Goal: Information Seeking & Learning: Learn about a topic

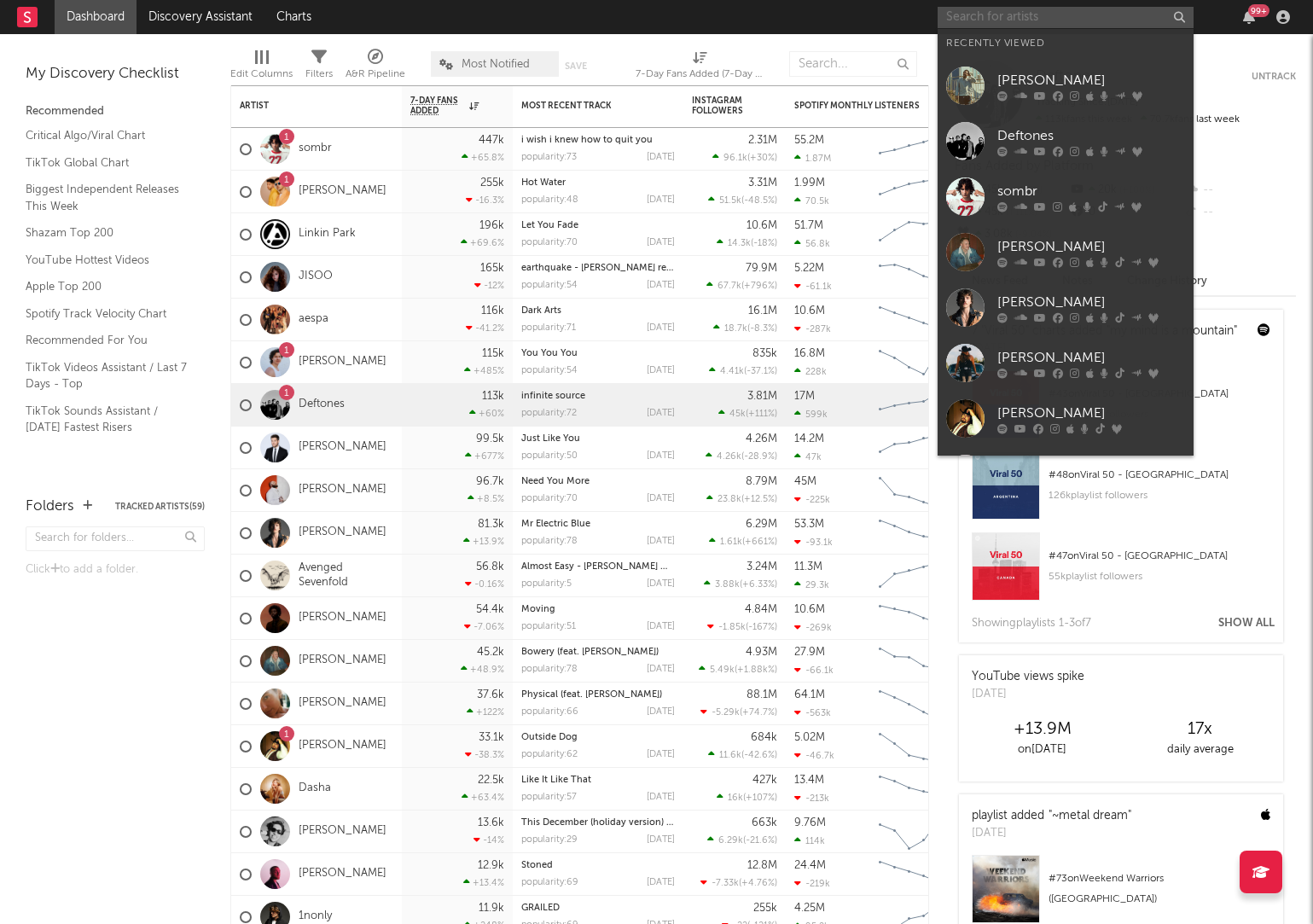
click at [1034, 22] on input "text" at bounding box center [1066, 17] width 256 height 21
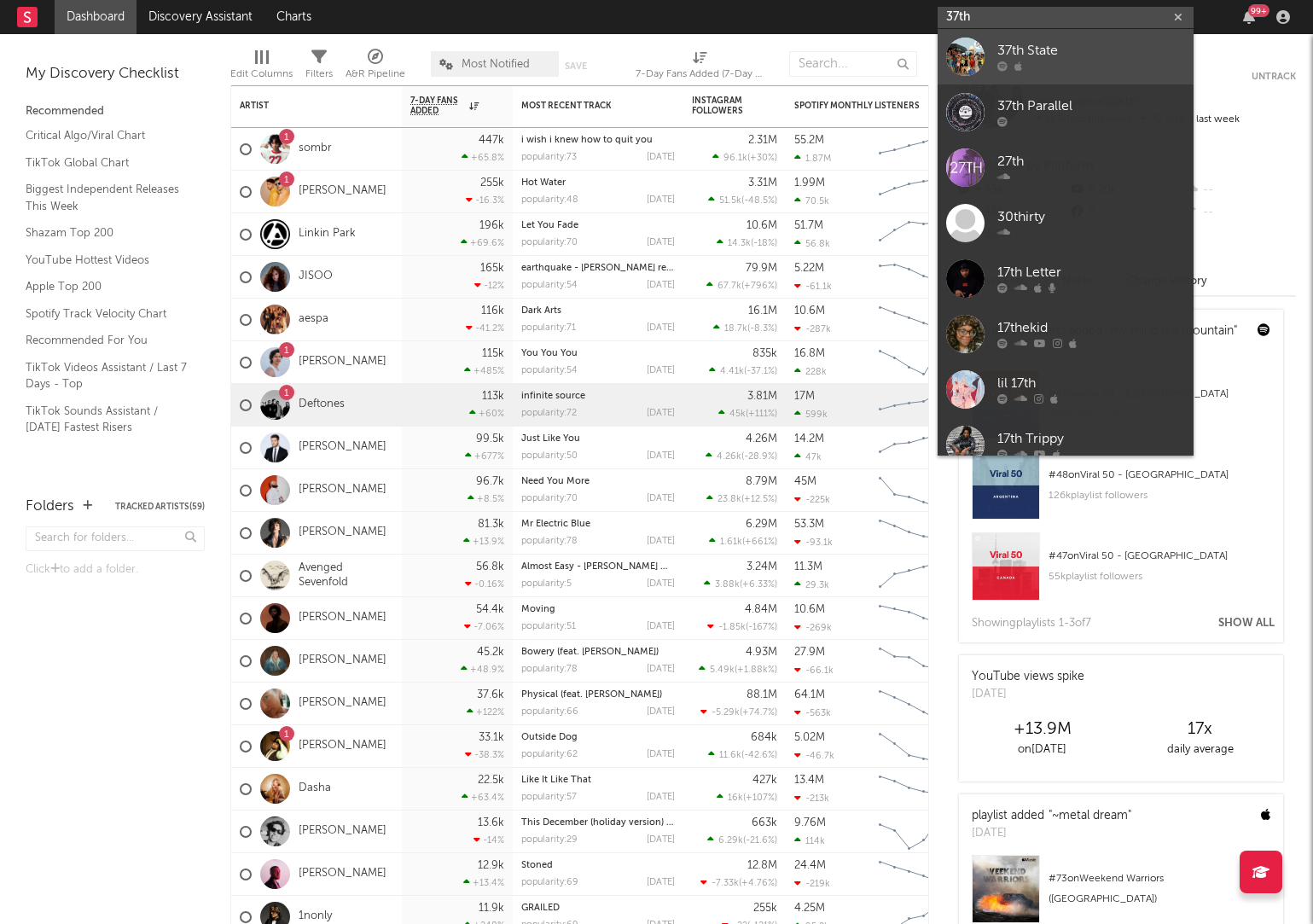
type input "37th"
click at [1040, 68] on div at bounding box center [1092, 66] width 188 height 10
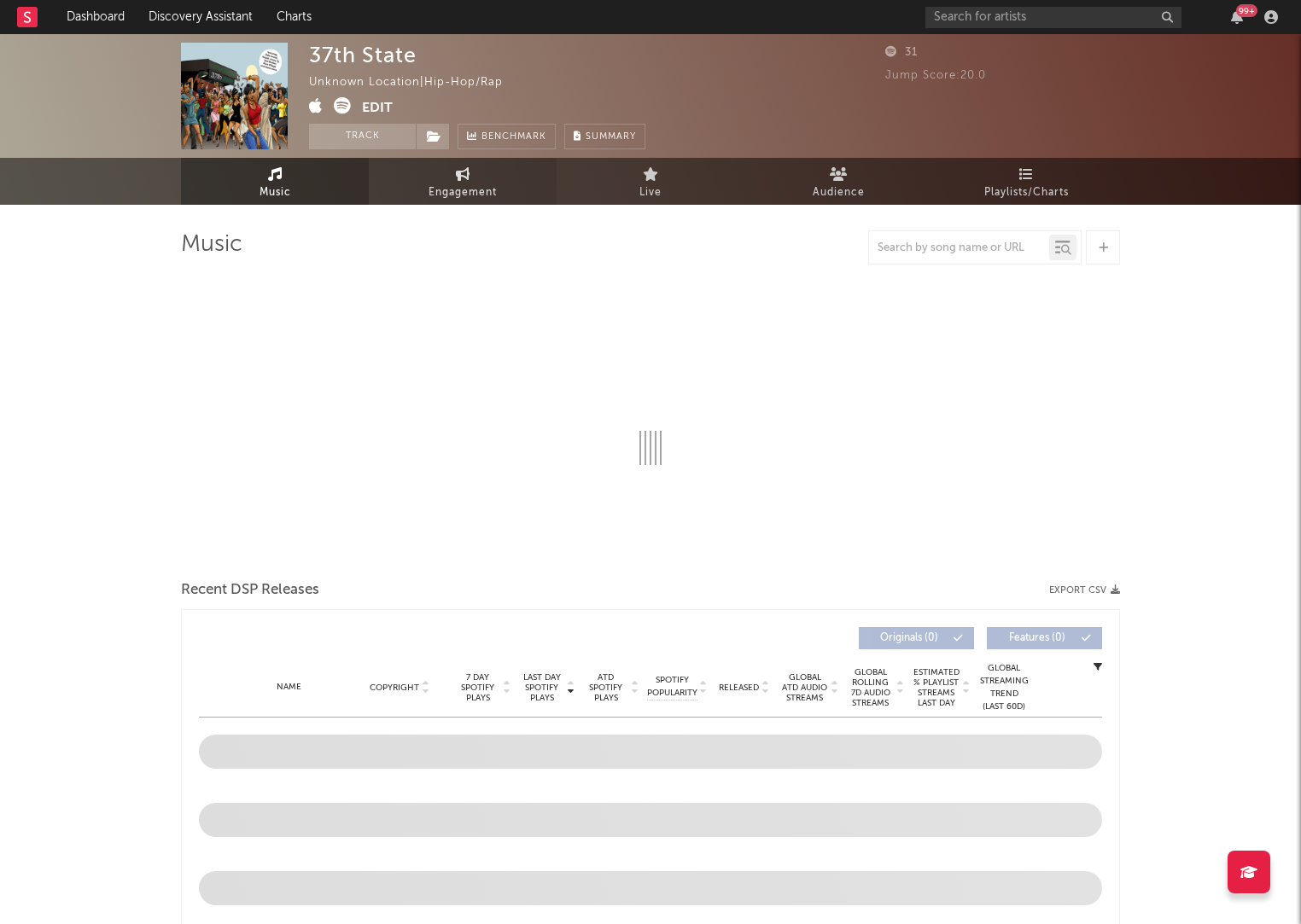
select select "1w"
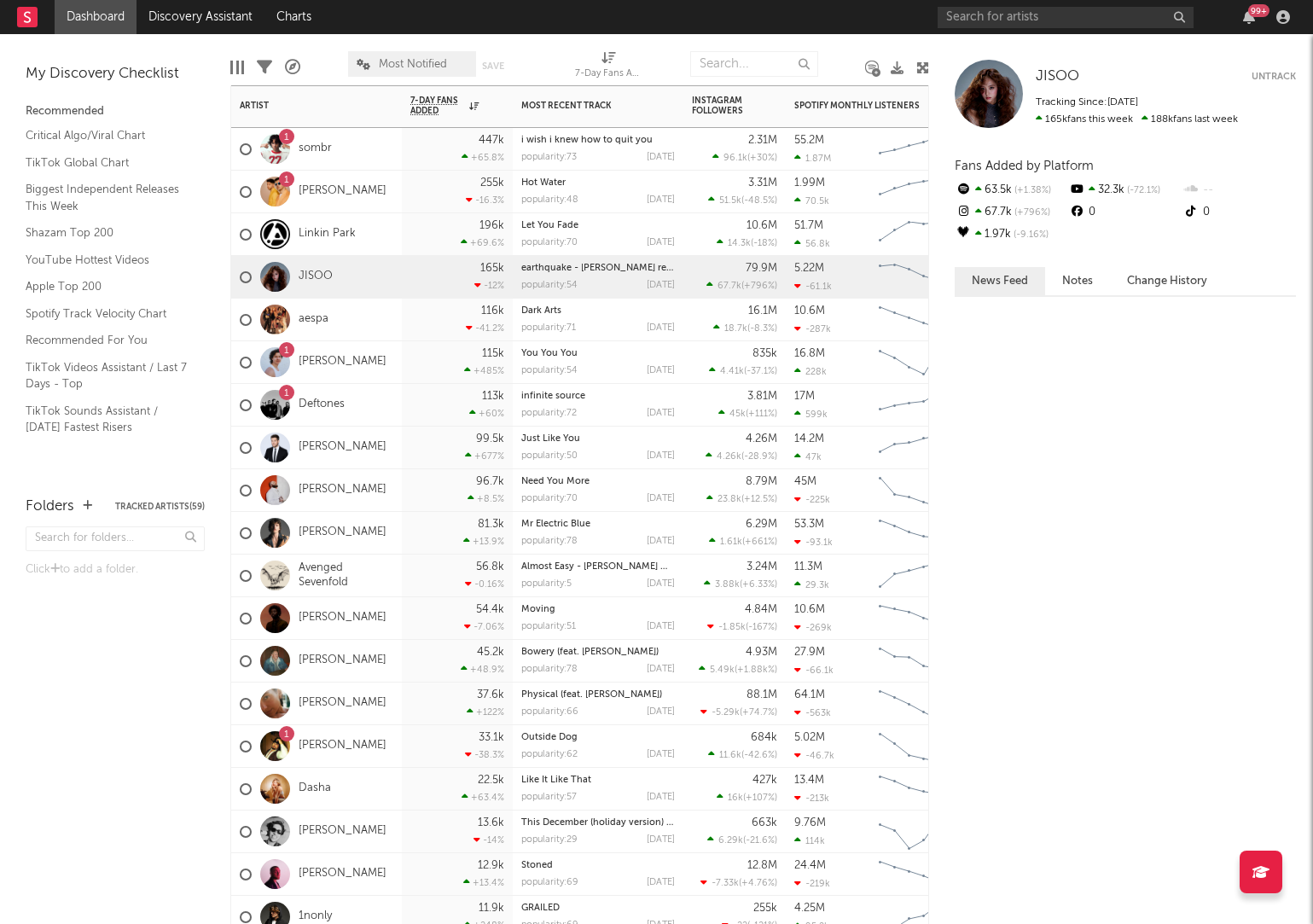
click at [405, 291] on div "165k -12 %" at bounding box center [458, 277] width 111 height 43
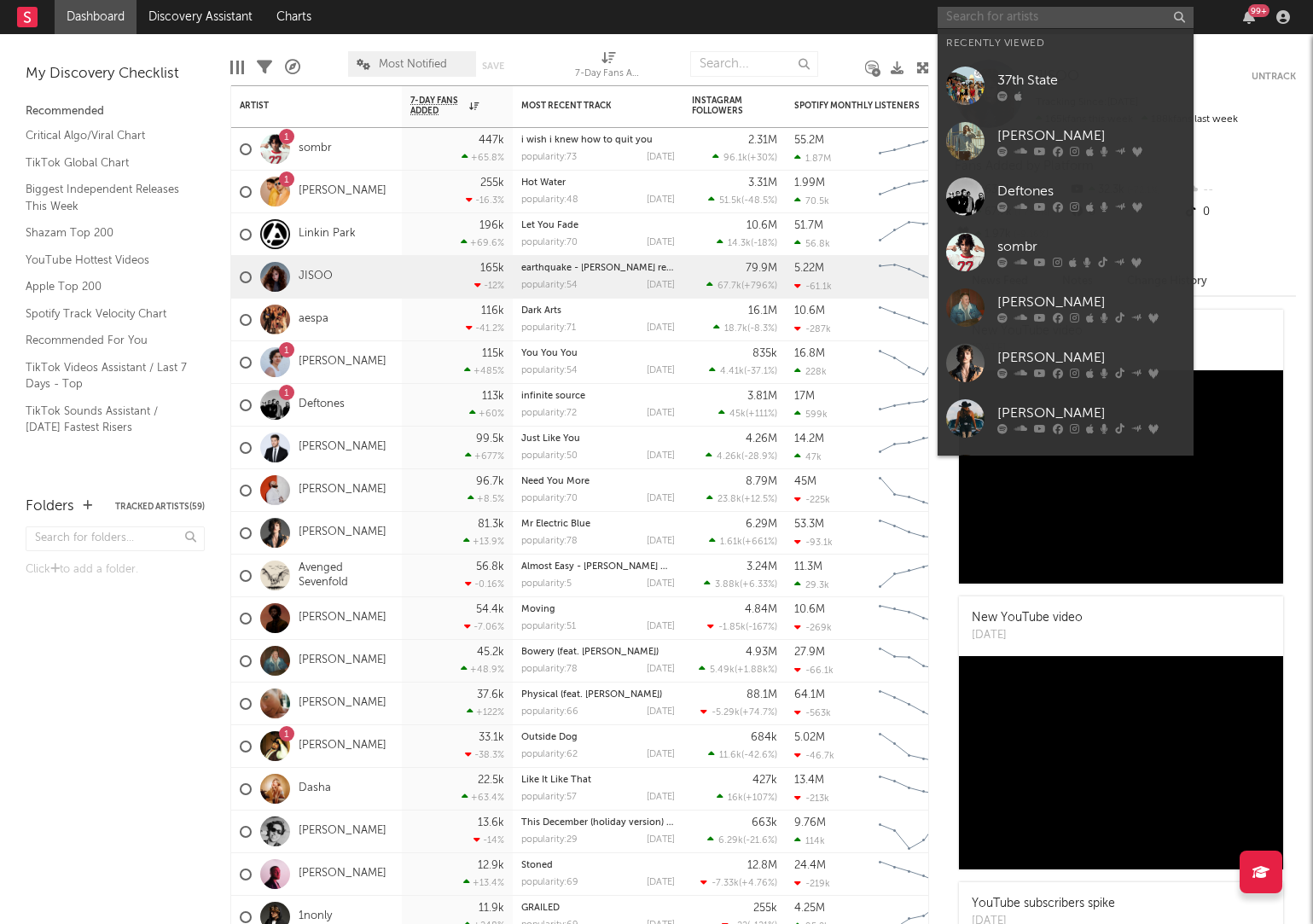
click at [988, 11] on input "text" at bounding box center [1066, 17] width 256 height 21
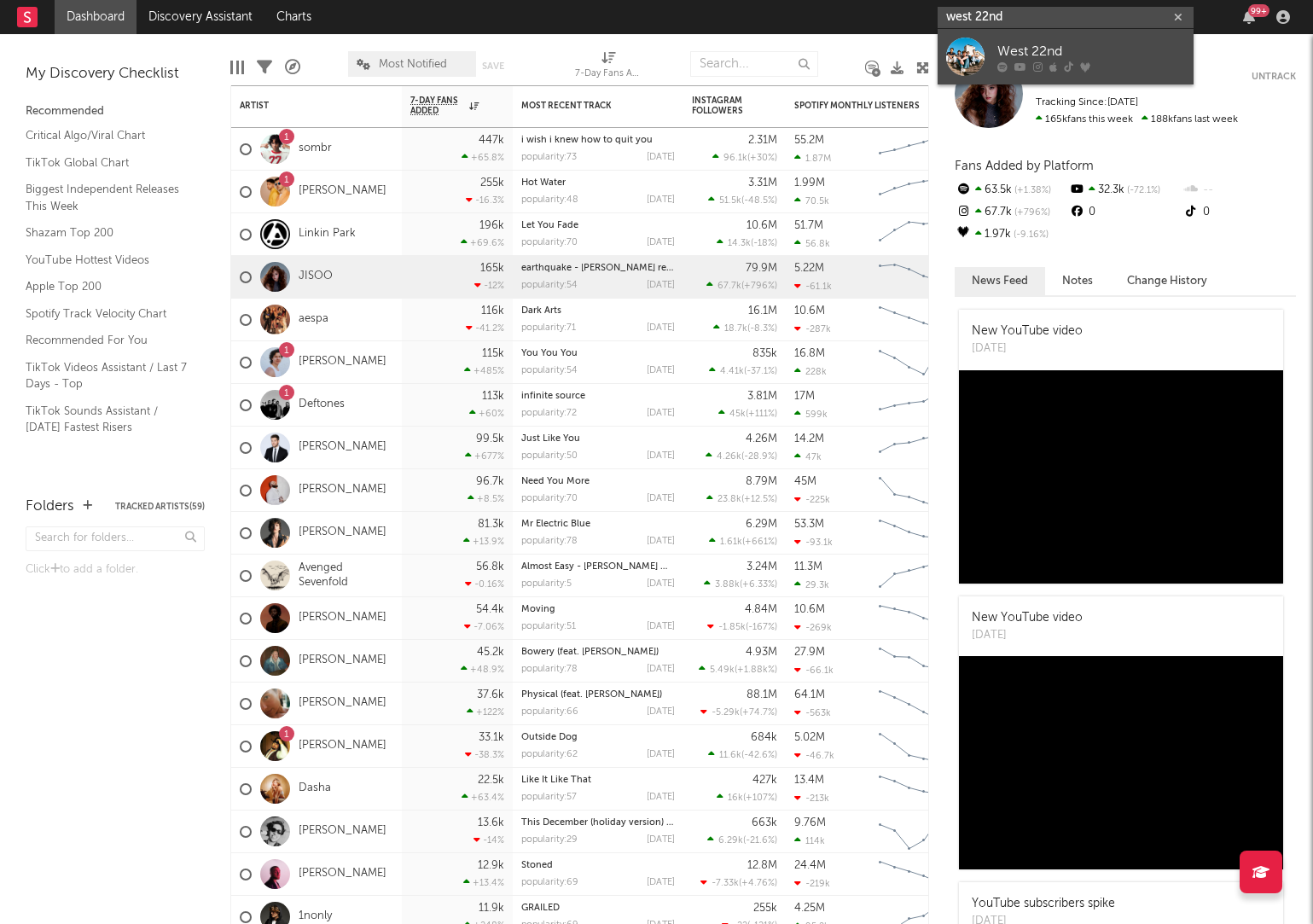
type input "west 22nd"
click at [984, 66] on div at bounding box center [965, 57] width 38 height 38
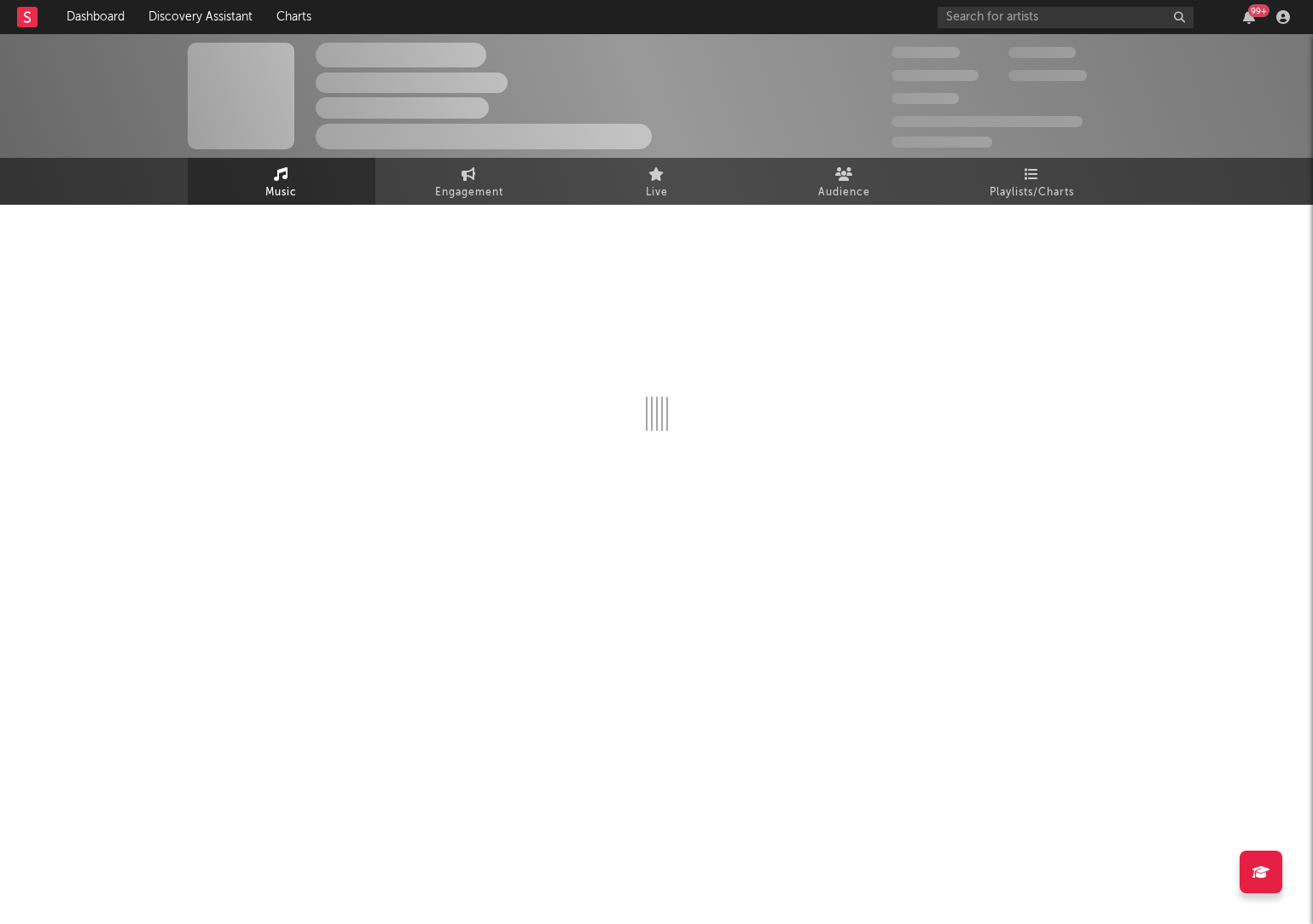
select select "6m"
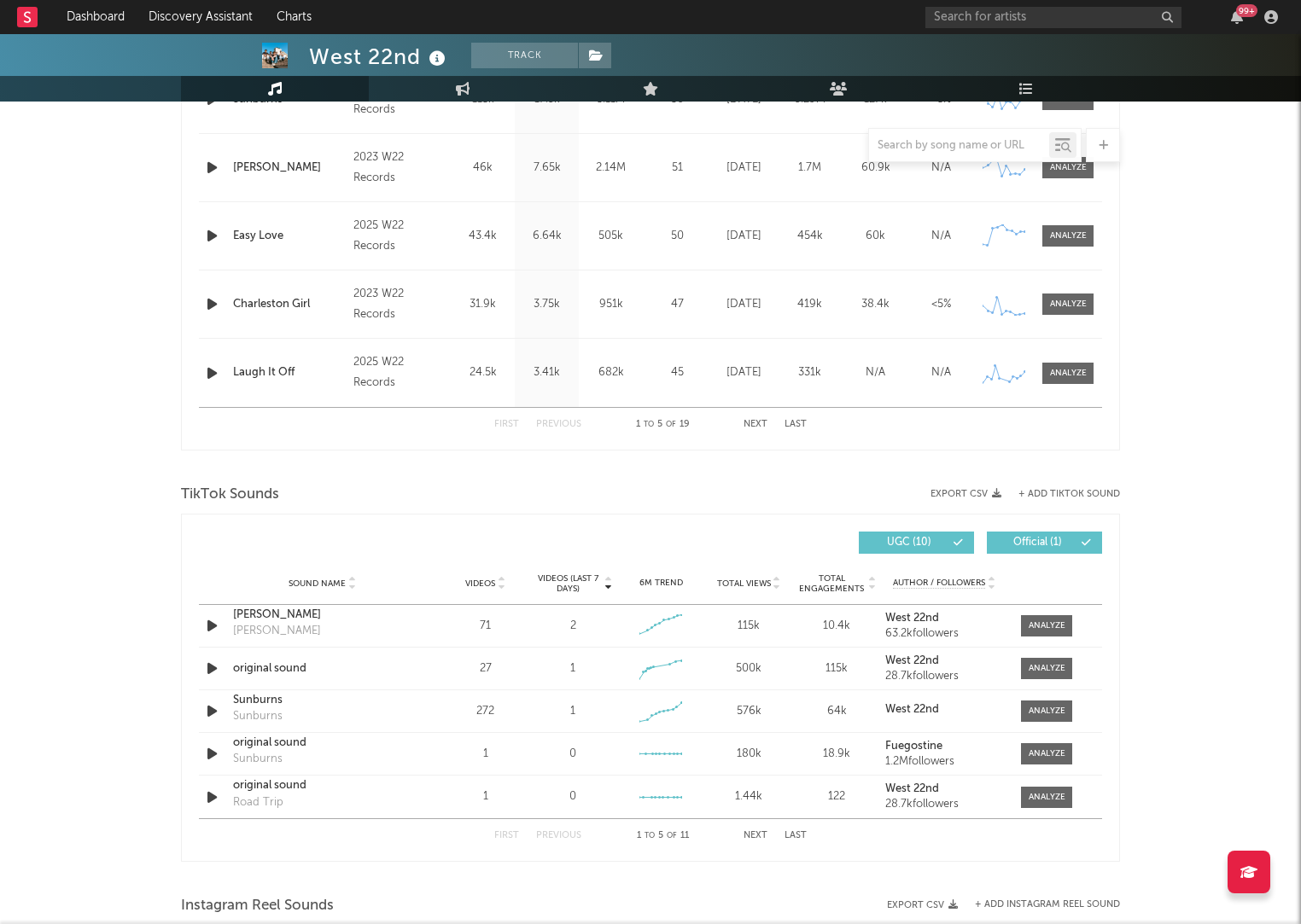
scroll to position [958, 0]
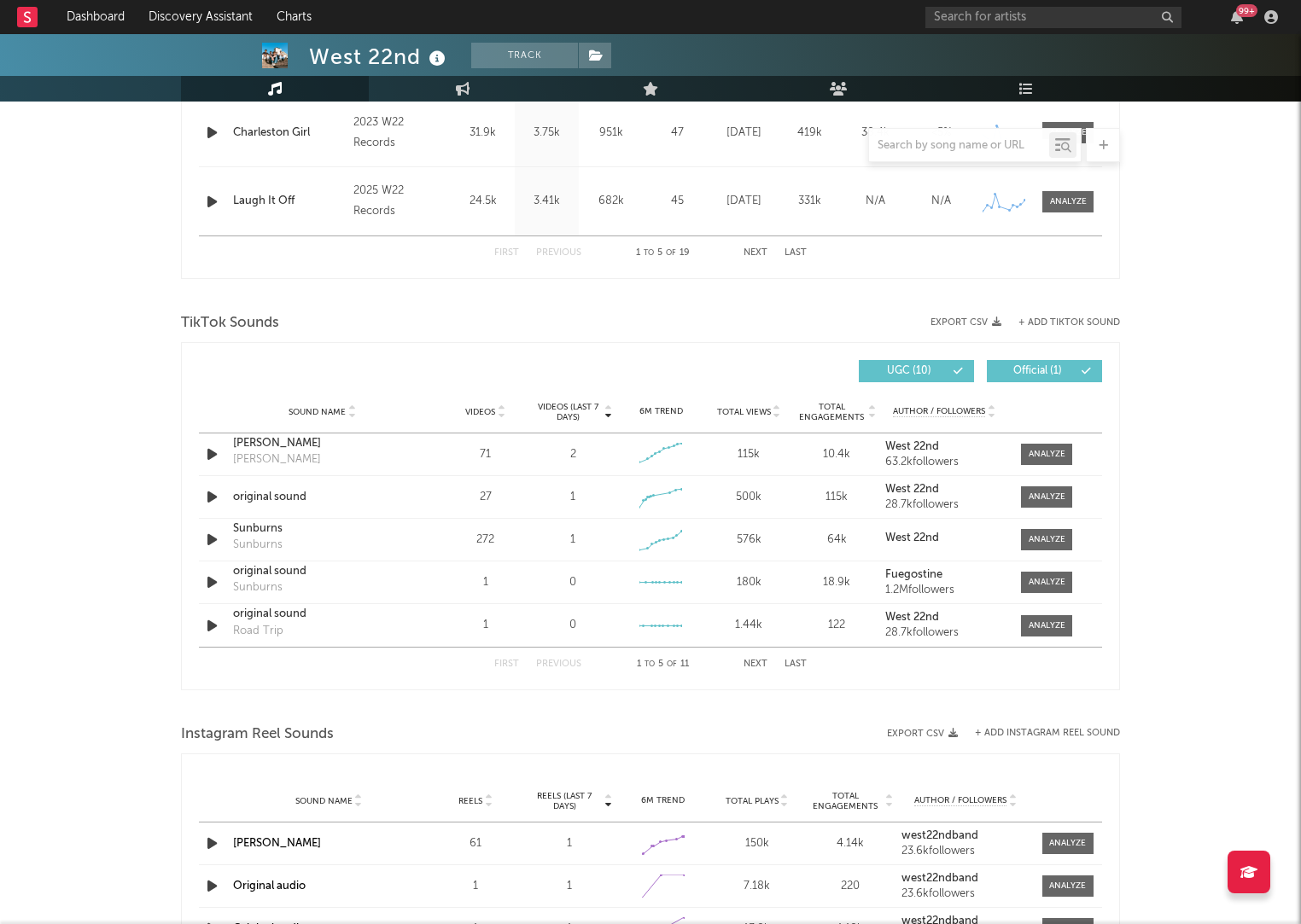
click at [474, 411] on span "Videos" at bounding box center [480, 411] width 30 height 10
click at [245, 443] on div "Sunburns" at bounding box center [322, 444] width 178 height 17
